Goal: Transaction & Acquisition: Purchase product/service

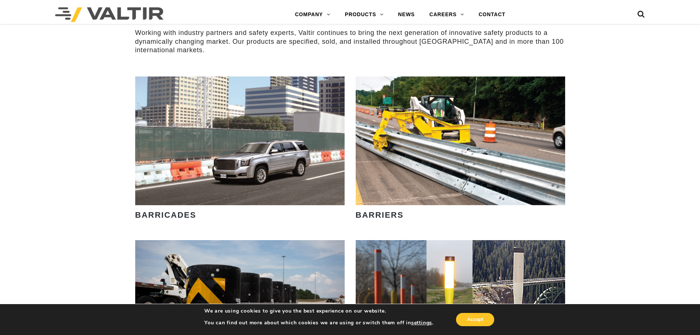
scroll to position [404, 0]
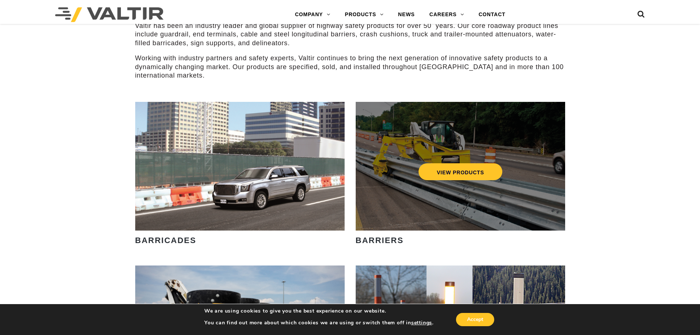
click at [401, 187] on div "VIEW PRODUCTS" at bounding box center [461, 166] width 210 height 129
click at [440, 167] on link "VIEW PRODUCTS" at bounding box center [460, 171] width 84 height 17
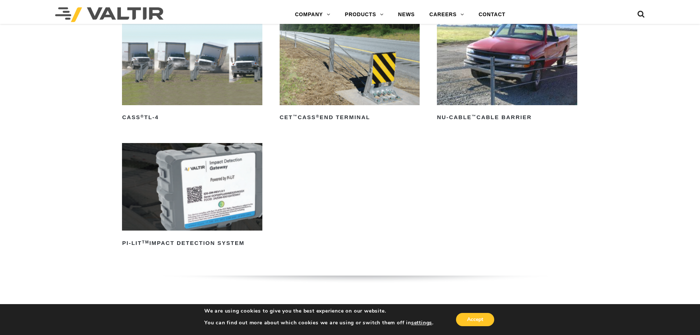
scroll to position [552, 0]
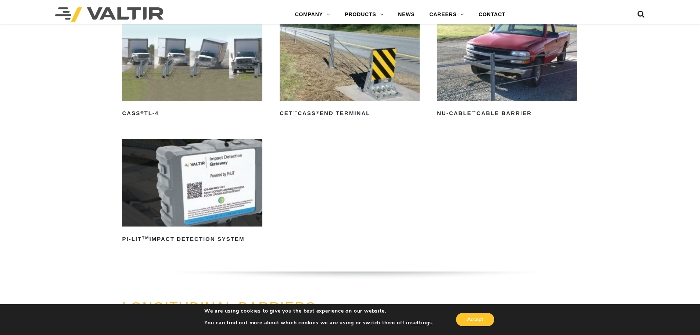
click at [218, 63] on img at bounding box center [192, 57] width 140 height 88
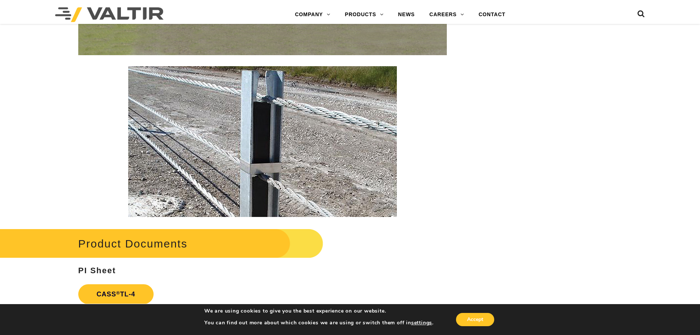
scroll to position [1103, 0]
